Goal: Check status: Check status

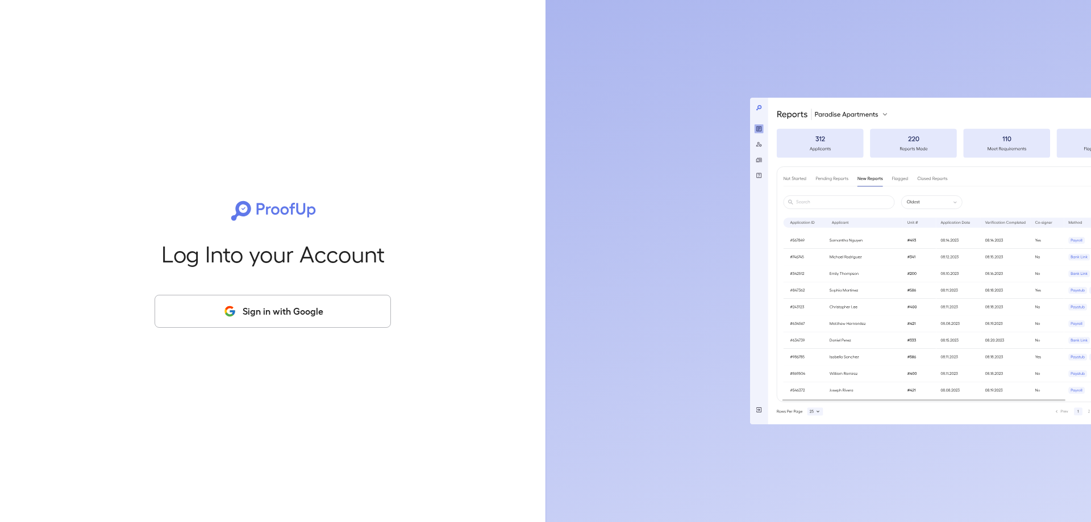
click at [346, 310] on button "Sign in with Google" at bounding box center [273, 311] width 236 height 33
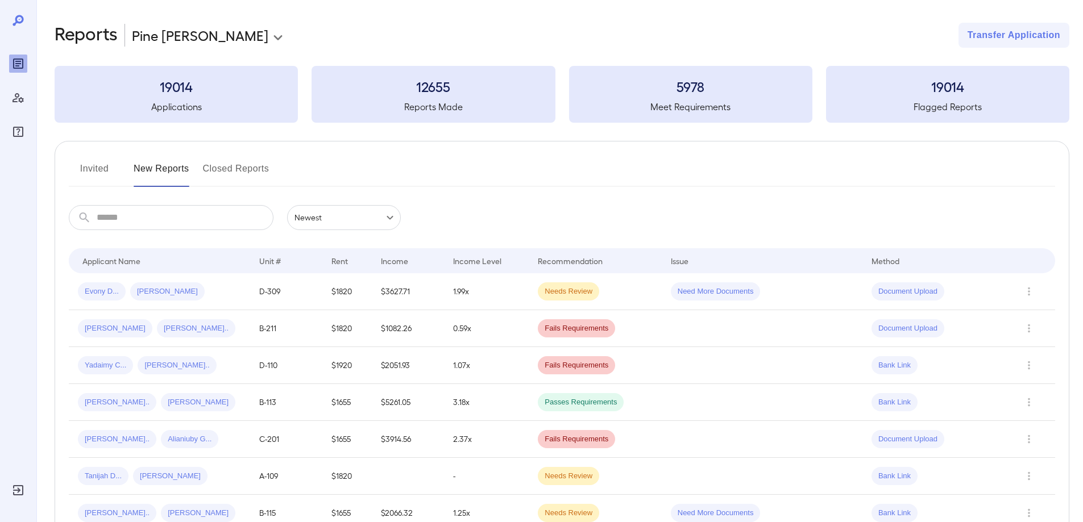
click at [86, 164] on button "Invited" at bounding box center [94, 173] width 51 height 27
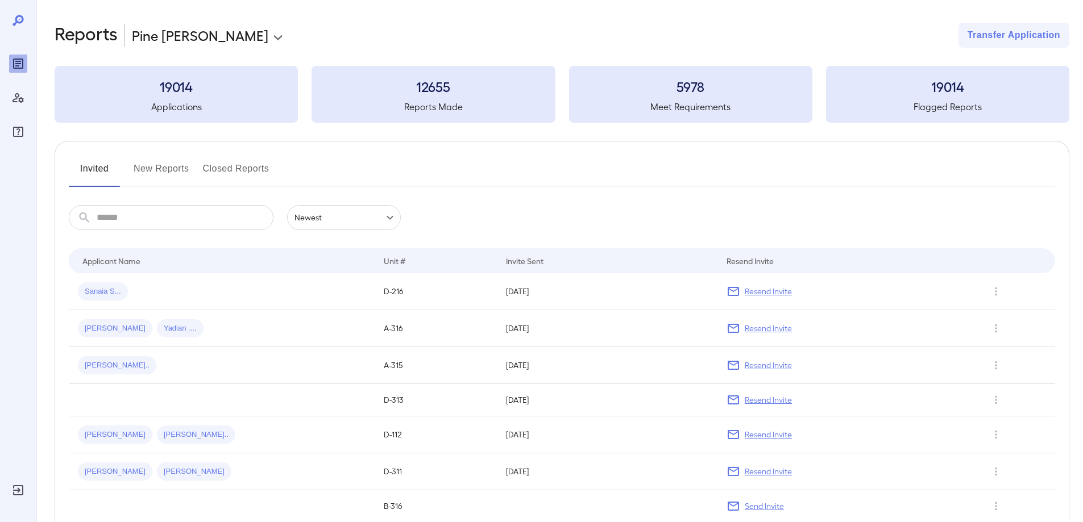
click at [163, 170] on button "New Reports" at bounding box center [162, 173] width 56 height 27
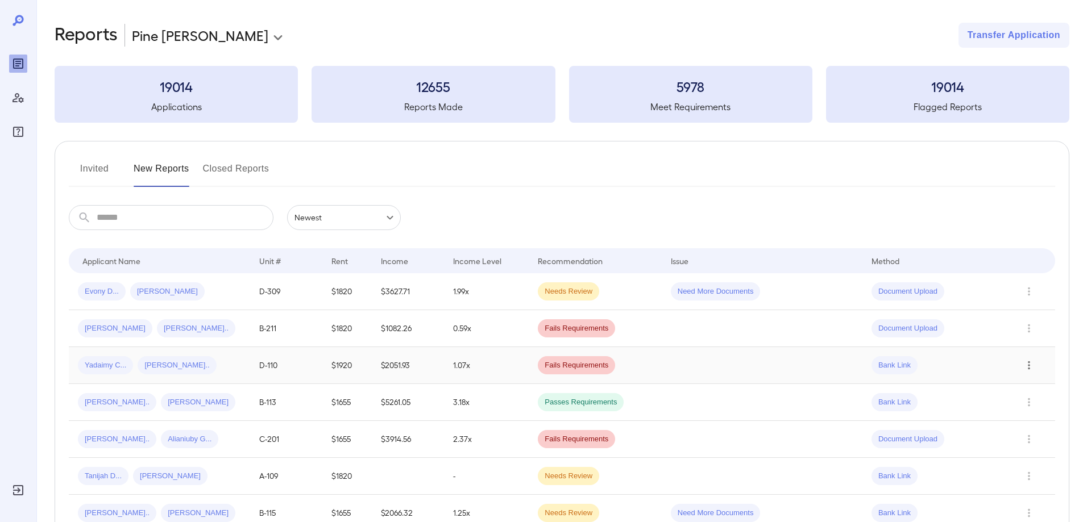
click at [1023, 365] on icon "Row Actions" at bounding box center [1028, 366] width 13 height 14
click at [204, 365] on div "Yadaimy C... Reyniel A..." at bounding box center [159, 365] width 163 height 18
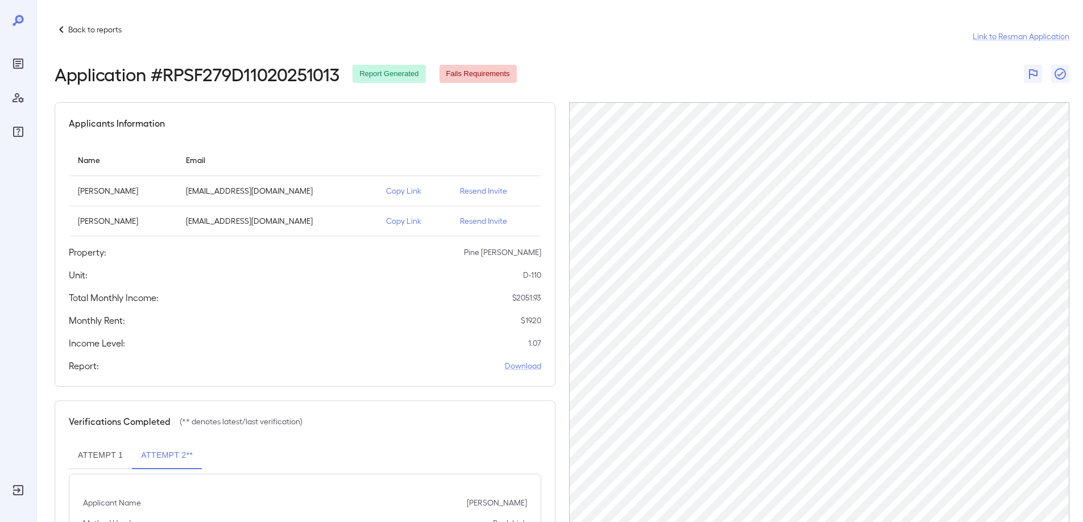
click at [762, 46] on div "Back to reports Link to Resman Application" at bounding box center [562, 36] width 1015 height 27
click at [80, 28] on p "Back to reports" at bounding box center [94, 29] width 53 height 11
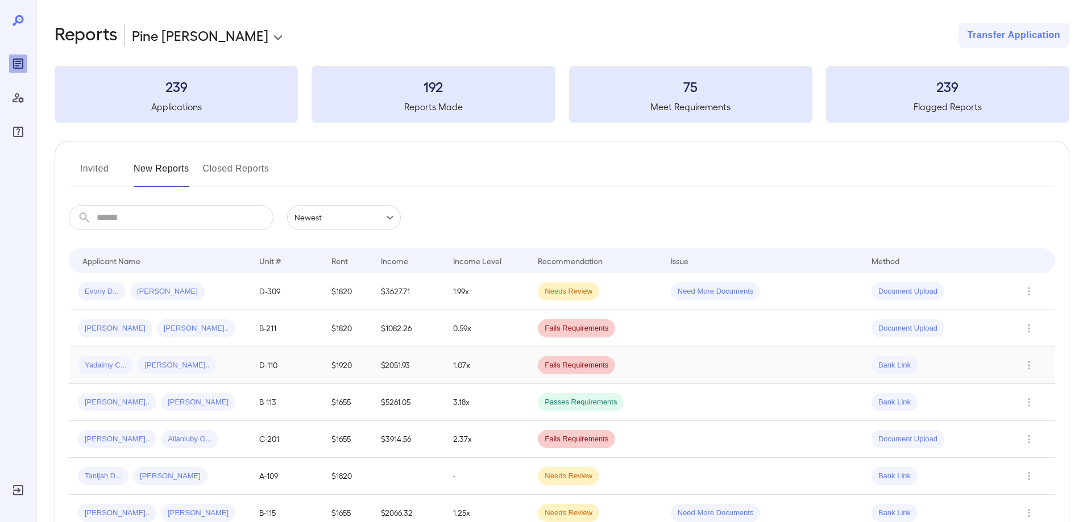
click at [485, 364] on td "1.07x" at bounding box center [486, 365] width 85 height 37
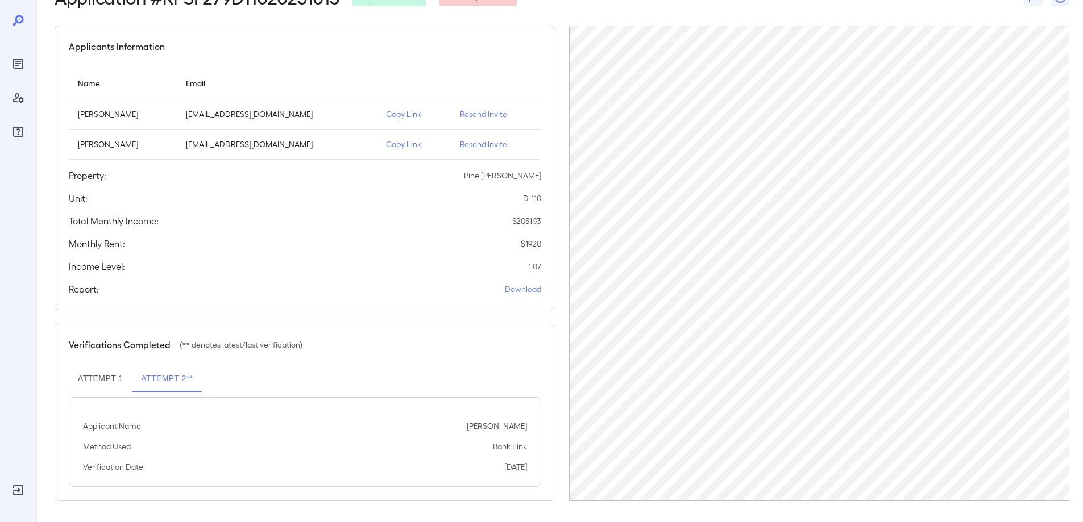
scroll to position [78, 0]
click at [161, 376] on button "Attempt 2**" at bounding box center [167, 377] width 70 height 27
click at [93, 377] on button "Attempt 1" at bounding box center [100, 377] width 63 height 27
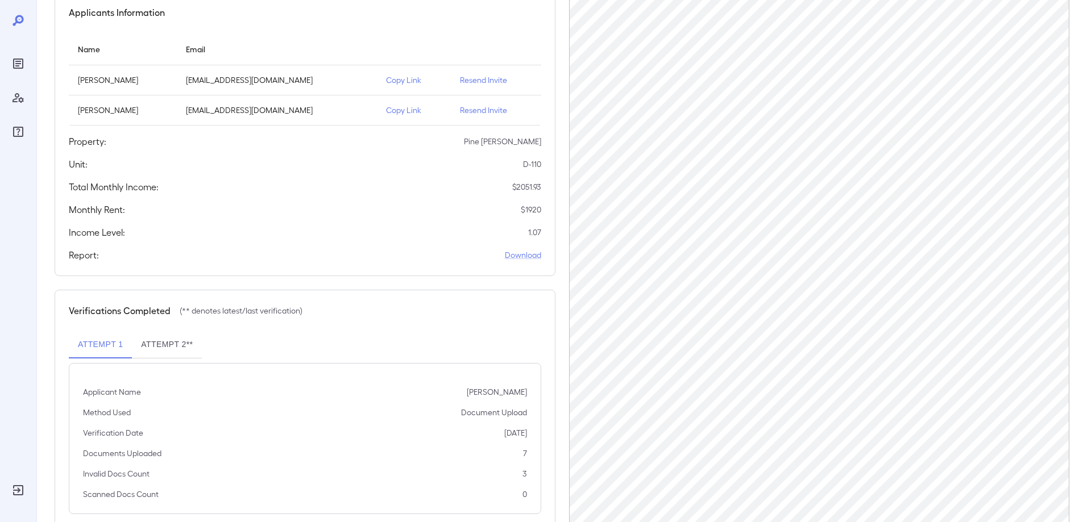
scroll to position [140, 0]
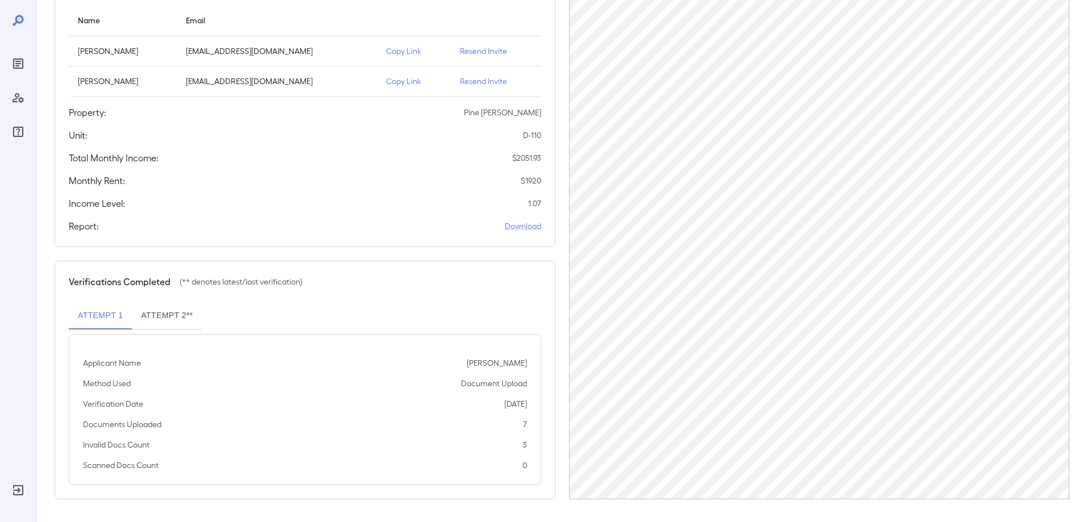
click at [179, 321] on button "Attempt 2**" at bounding box center [167, 315] width 70 height 27
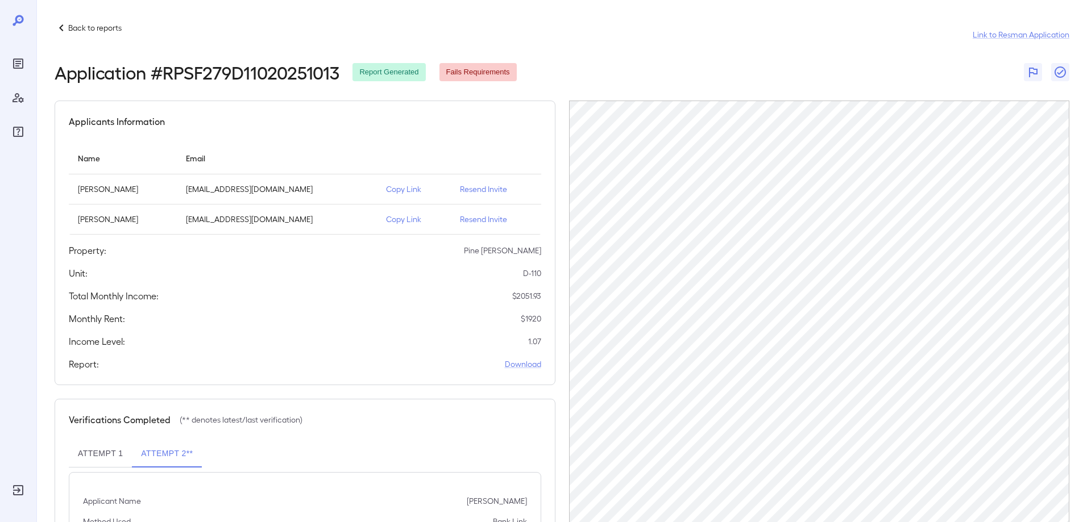
scroll to position [0, 0]
click at [129, 219] on p "[PERSON_NAME]" at bounding box center [123, 220] width 90 height 11
click at [107, 190] on p "[PERSON_NAME]" at bounding box center [123, 190] width 90 height 11
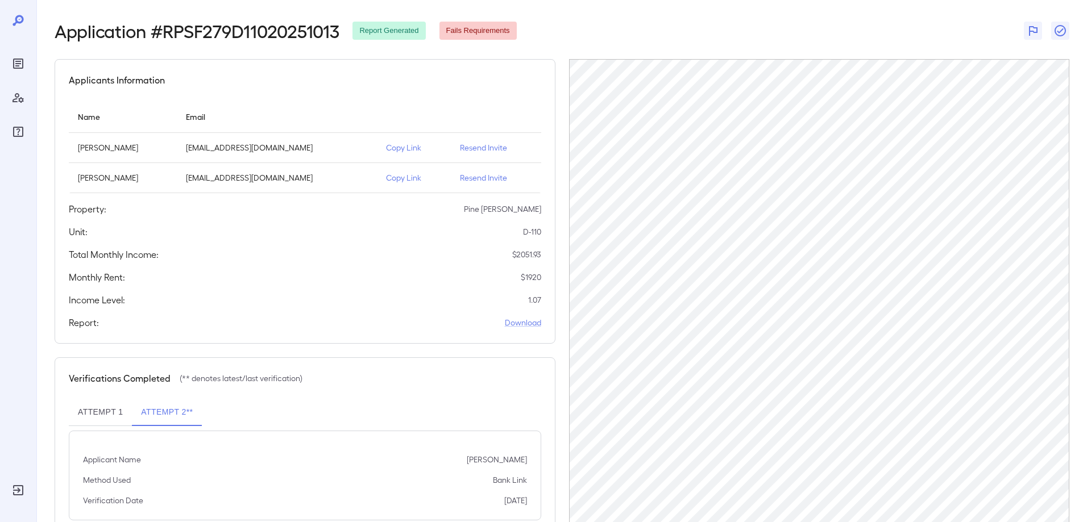
scroll to position [78, 0]
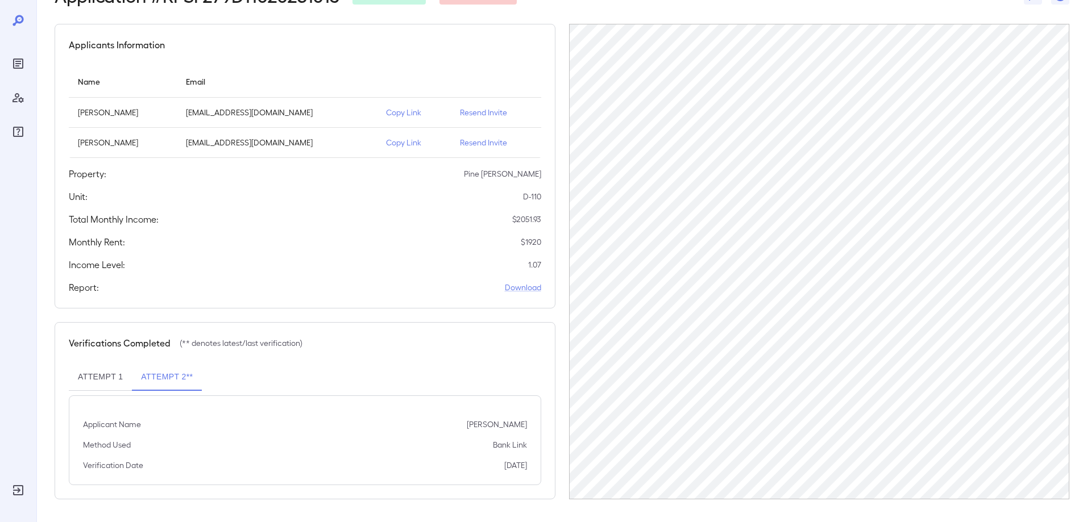
click at [102, 377] on button "Attempt 1" at bounding box center [100, 377] width 63 height 27
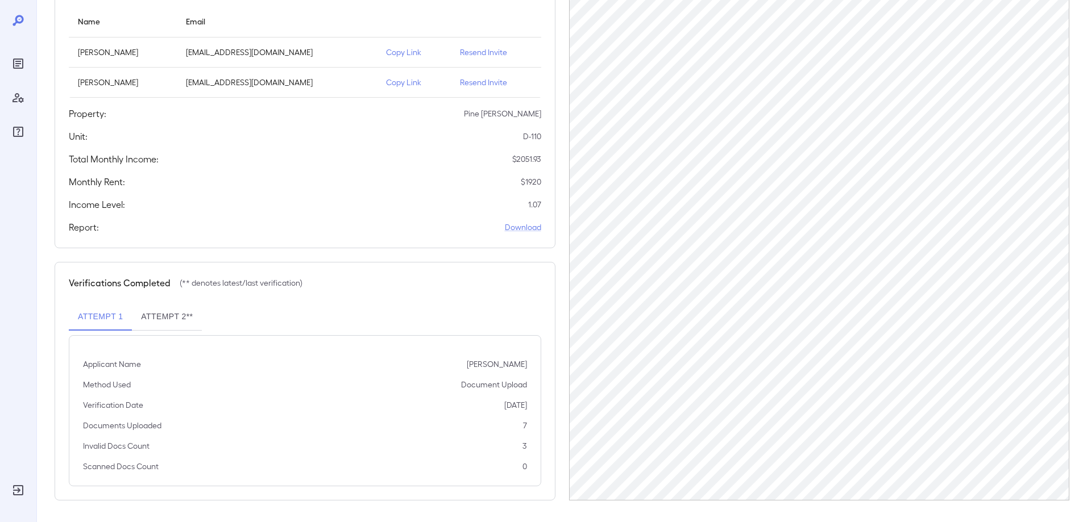
scroll to position [140, 0]
click at [172, 314] on button "Attempt 2**" at bounding box center [167, 315] width 70 height 27
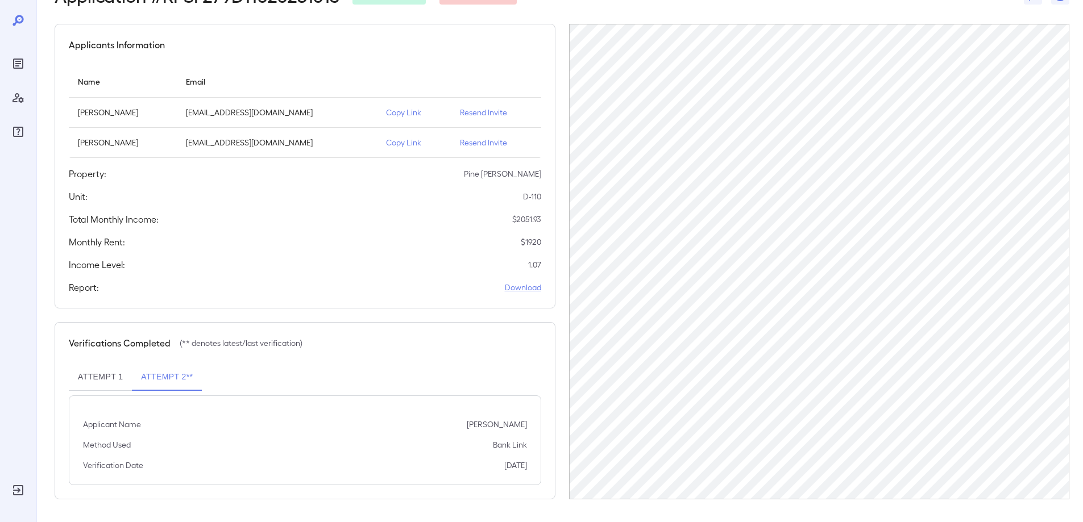
scroll to position [78, 0]
